Goal: Check status: Check status

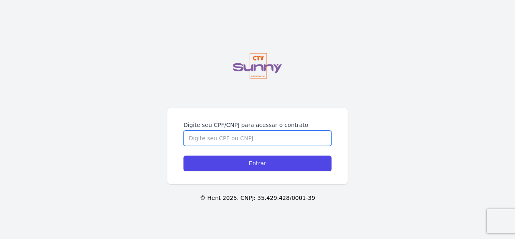
click at [252, 136] on input "Digite seu CPF/CNPJ para acessar o contrato" at bounding box center [257, 137] width 148 height 15
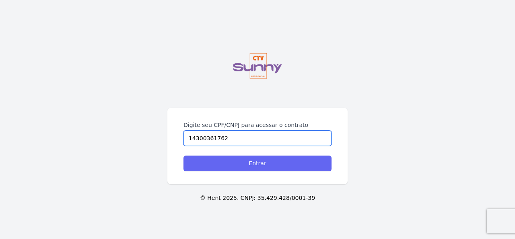
type input "14300361762"
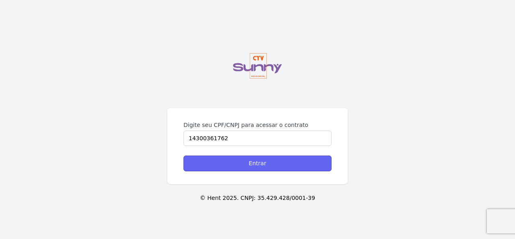
click at [259, 164] on input "Entrar" at bounding box center [257, 163] width 148 height 16
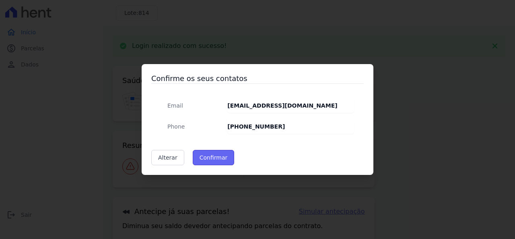
click at [207, 162] on button "Confirmar" at bounding box center [214, 157] width 42 height 15
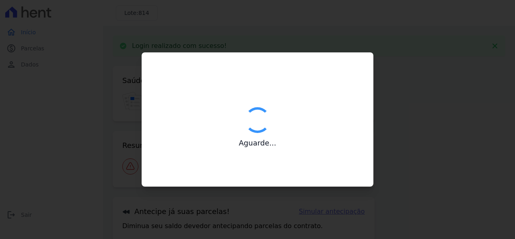
type input "Contatos confirmados com sucesso."
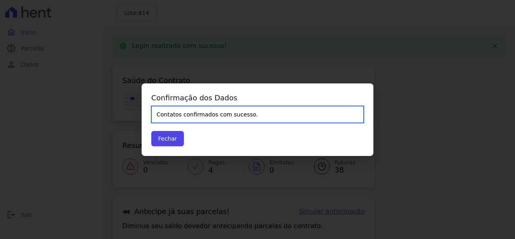
click at [204, 116] on input "Contatos confirmados com sucesso." at bounding box center [257, 114] width 212 height 17
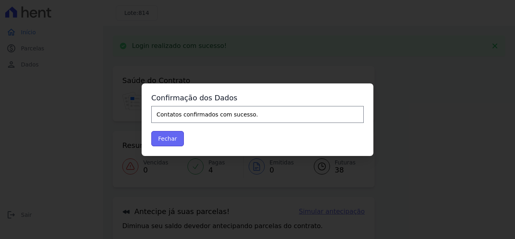
click at [181, 141] on button "Fechar" at bounding box center [167, 138] width 33 height 15
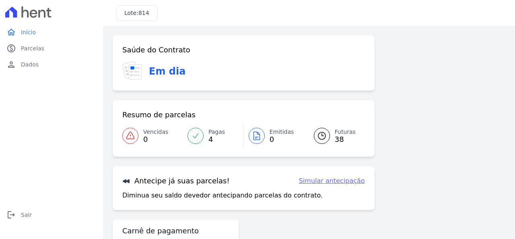
scroll to position [38, 0]
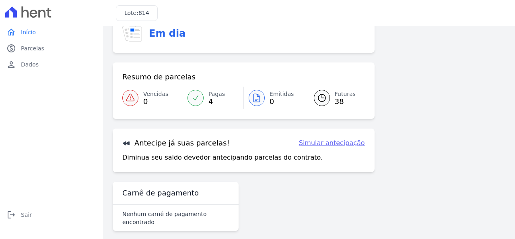
click at [217, 97] on span "Pagas" at bounding box center [216, 94] width 16 height 8
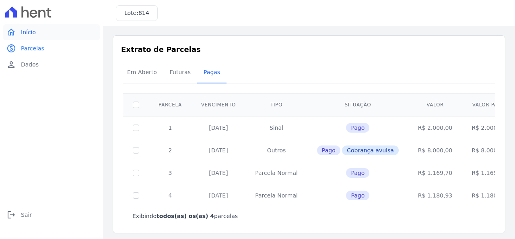
click at [35, 35] on link "home Início" at bounding box center [51, 32] width 97 height 16
